Goal: Information Seeking & Learning: Learn about a topic

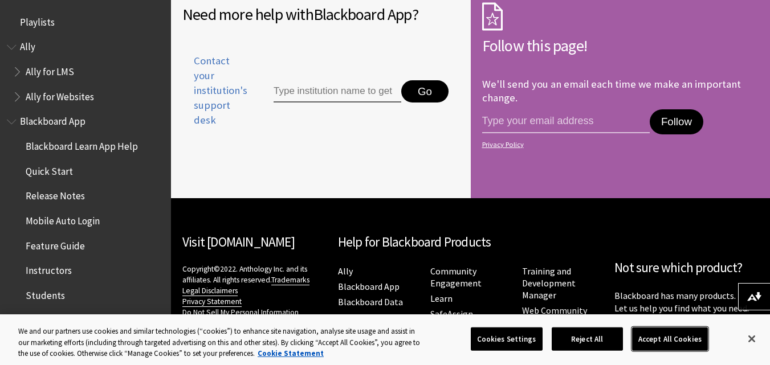
click at [680, 339] on button "Accept All Cookies" at bounding box center [670, 339] width 76 height 24
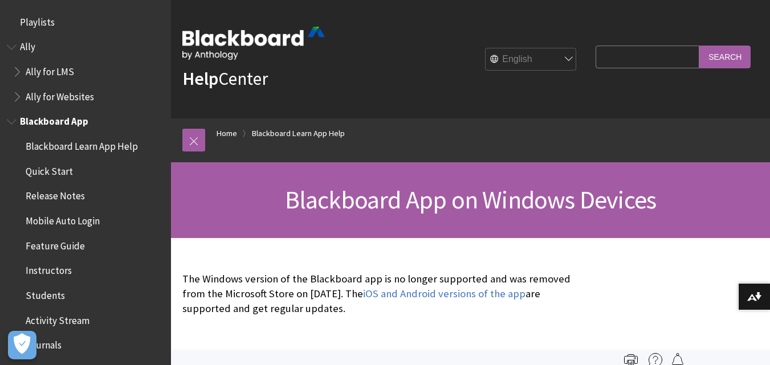
click at [46, 293] on span "Students" at bounding box center [45, 293] width 39 height 15
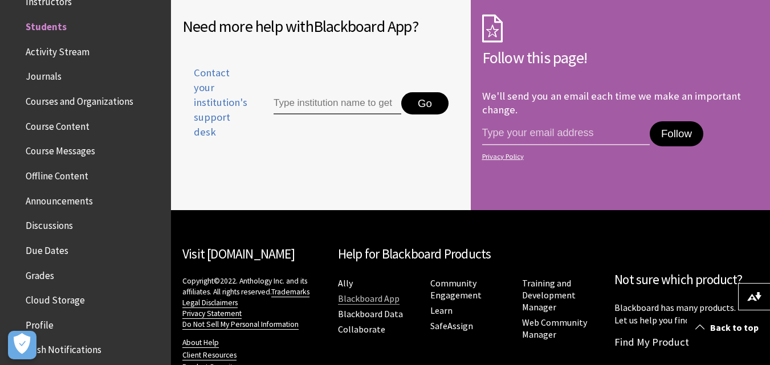
click at [372, 293] on link "Blackboard App" at bounding box center [369, 299] width 62 height 12
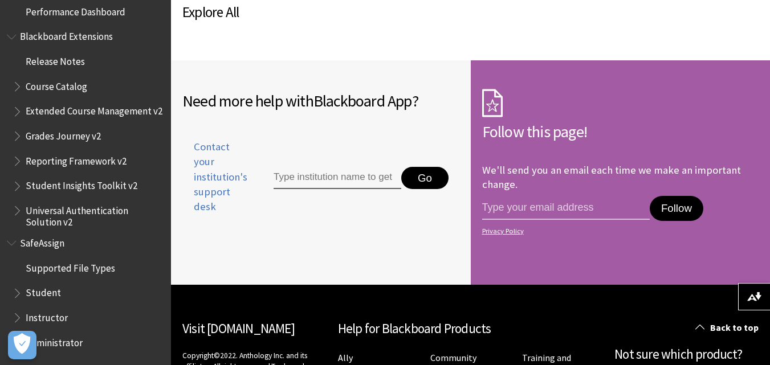
scroll to position [855, 0]
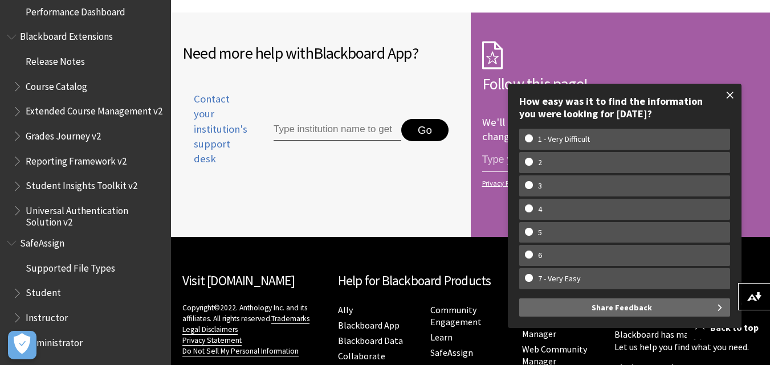
click at [733, 95] on span at bounding box center [730, 95] width 24 height 24
